Goal: Use online tool/utility: Utilize a website feature to perform a specific function

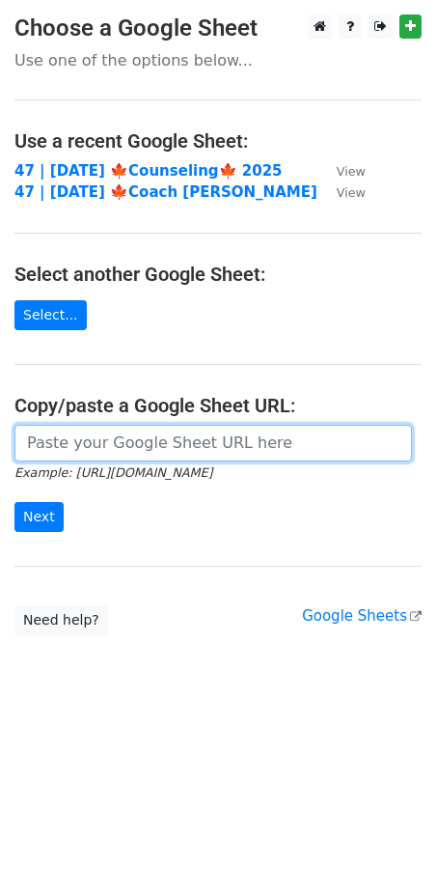
click at [115, 438] on input "url" at bounding box center [213, 443] width 398 height 37
paste input "https://docs.google.com/spreadsheets/d/1QmyPH-0uzZLLrrkoiUbMDSTNCJlOuni61Dz42OZ…"
type input "https://docs.google.com/spreadsheets/d/1QmyPH-0uzZLLrrkoiUbMDSTNCJlOuni61Dz42OZ…"
click at [14, 502] on input "Next" at bounding box center [38, 517] width 49 height 30
